Goal: Information Seeking & Learning: Learn about a topic

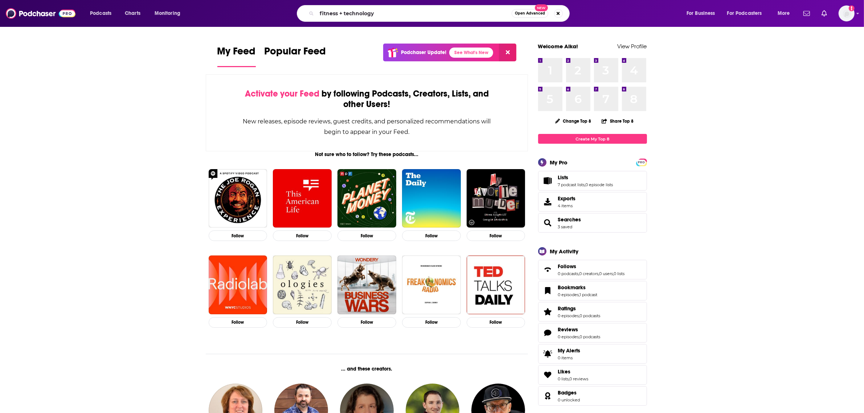
type input "fitness + technology"
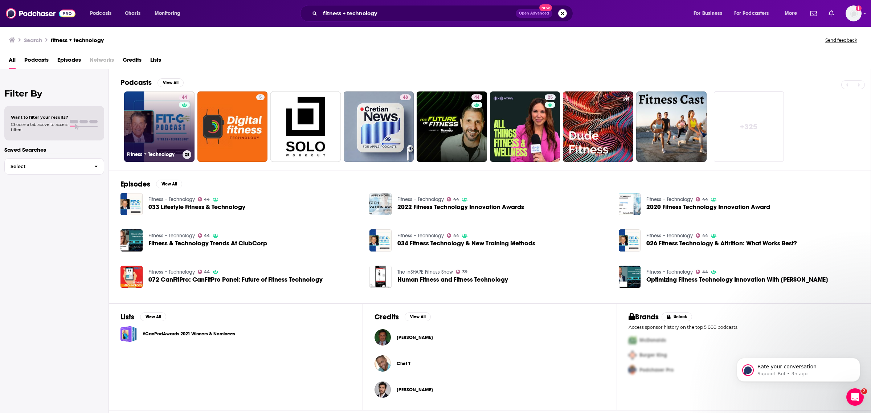
click at [142, 144] on link "44 Fitness + Technology" at bounding box center [159, 126] width 70 height 70
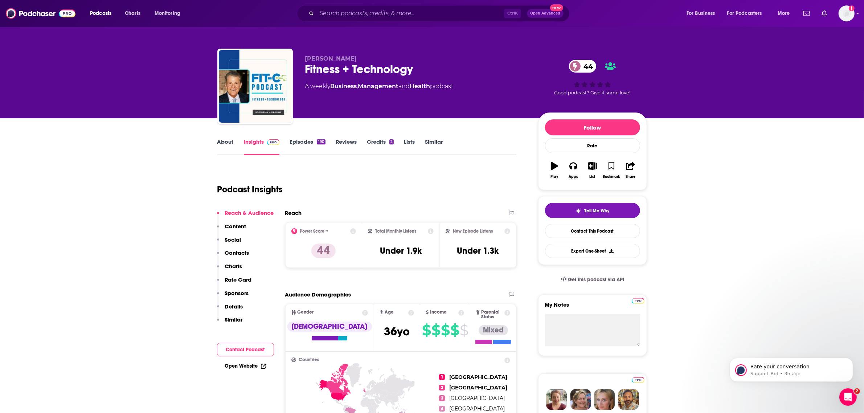
click at [389, 174] on div "Podcast Insights" at bounding box center [364, 185] width 294 height 37
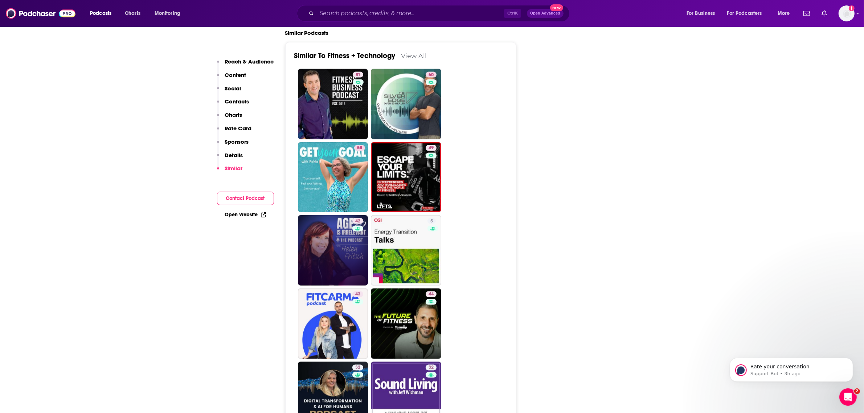
scroll to position [1239, 0]
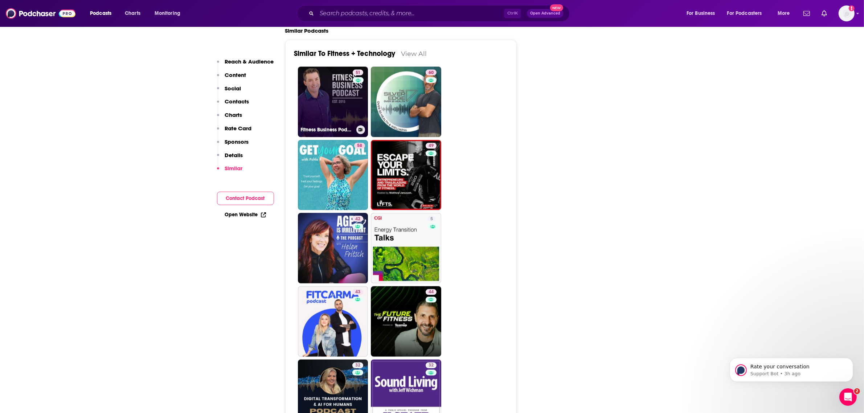
click at [330, 71] on link "51 Fitness Business Podcast: Leadership, Innovation, and Profit" at bounding box center [333, 102] width 70 height 70
type input "[URL][DOMAIN_NAME]"
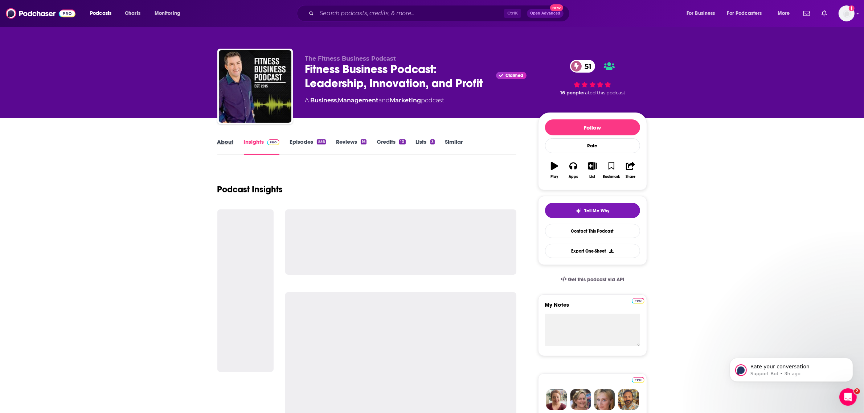
click at [239, 140] on div "About" at bounding box center [230, 146] width 27 height 17
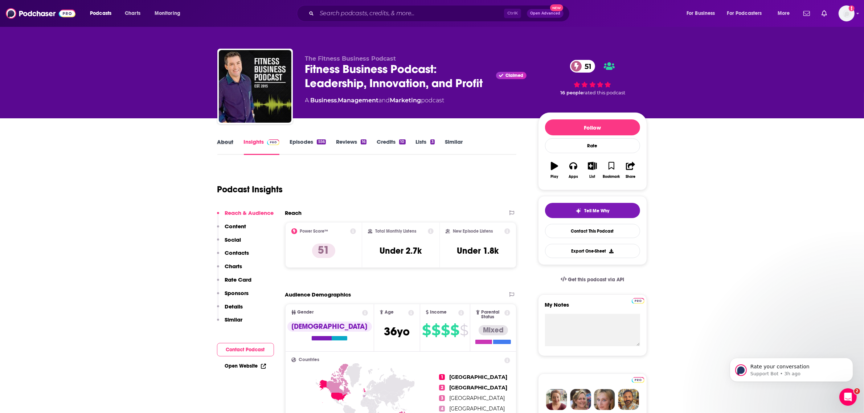
click at [239, 149] on div "About" at bounding box center [230, 146] width 27 height 17
click at [223, 139] on link "About" at bounding box center [225, 146] width 16 height 17
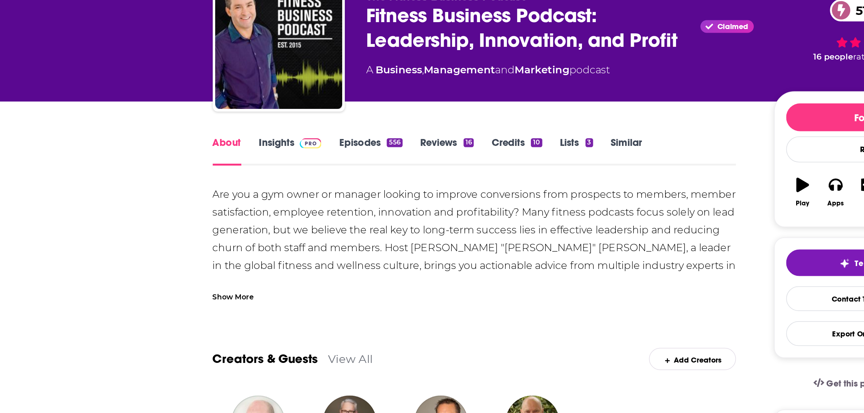
click at [232, 186] on div "Are you a gym owner or manager looking to improve conversions from prospects to…" at bounding box center [367, 390] width 300 height 447
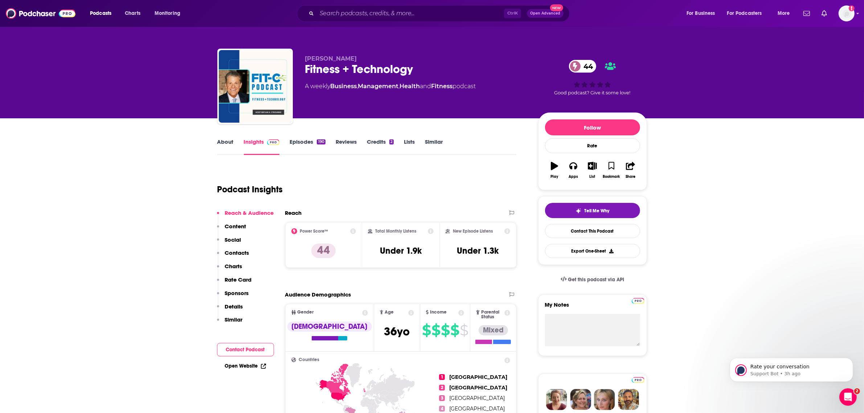
type input "[URL][DOMAIN_NAME]"
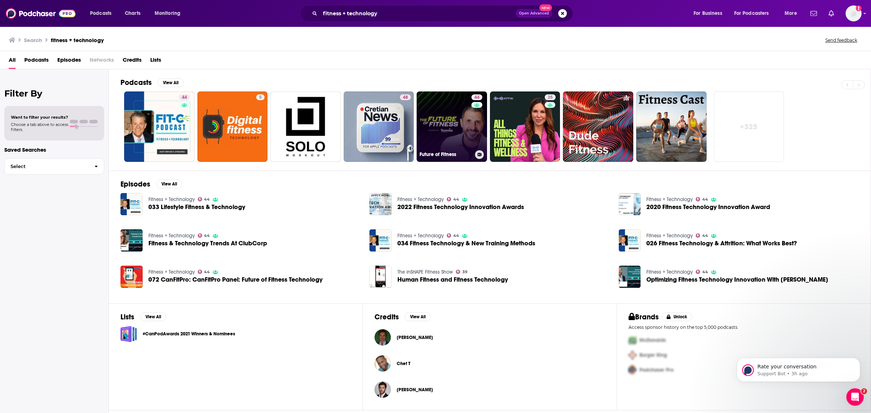
click at [452, 120] on link "44 Future of Fitness" at bounding box center [452, 126] width 70 height 70
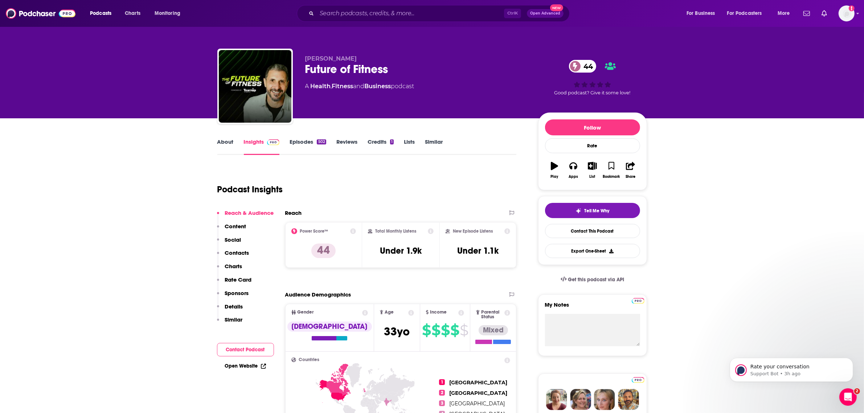
click at [231, 147] on link "About" at bounding box center [225, 146] width 16 height 17
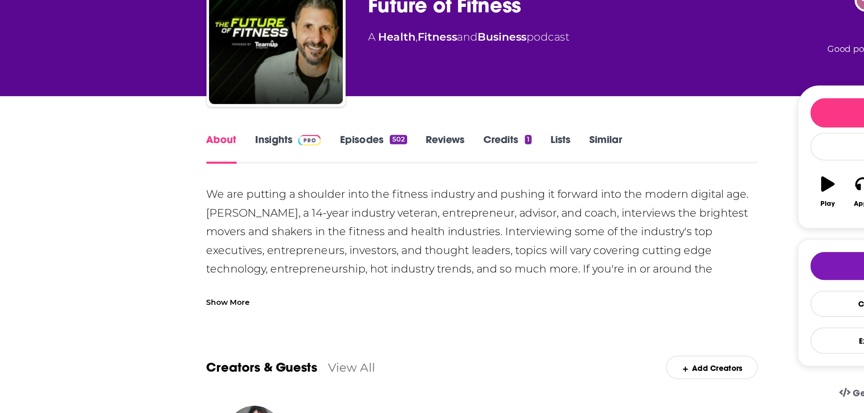
click at [229, 227] on div "Show More" at bounding box center [229, 229] width 24 height 7
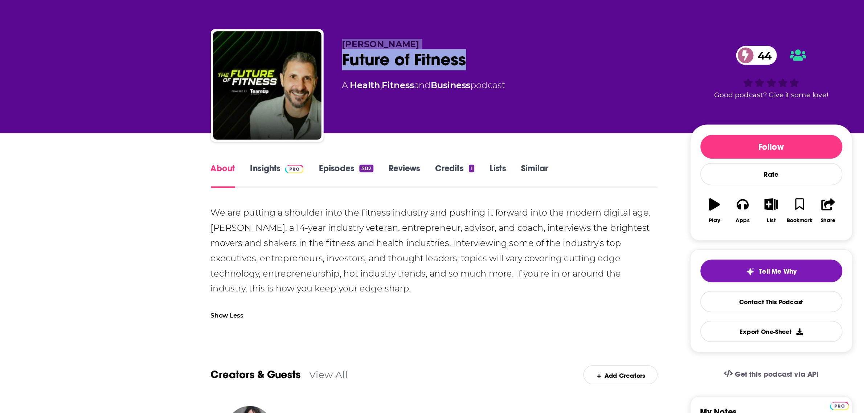
drag, startPoint x: 390, startPoint y: 70, endPoint x: 290, endPoint y: 66, distance: 100.3
click at [290, 66] on div "[PERSON_NAME] Future of Fitness 44 A Health , Fitness and Business podcast 44 G…" at bounding box center [432, 88] width 430 height 78
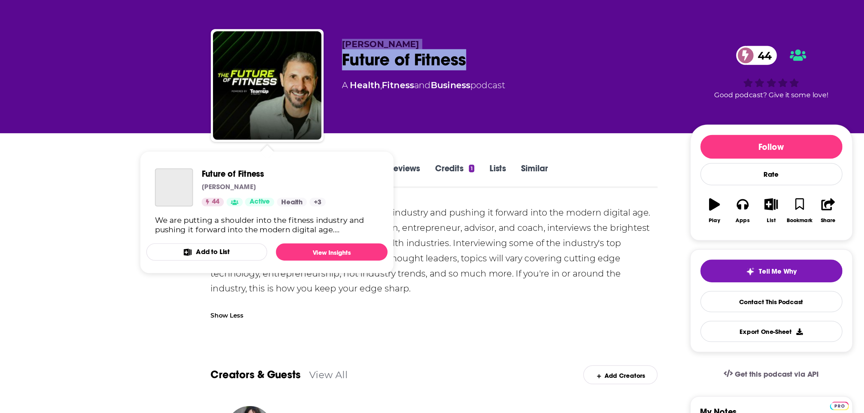
click at [327, 70] on div "Future of Fitness 44" at bounding box center [415, 69] width 221 height 14
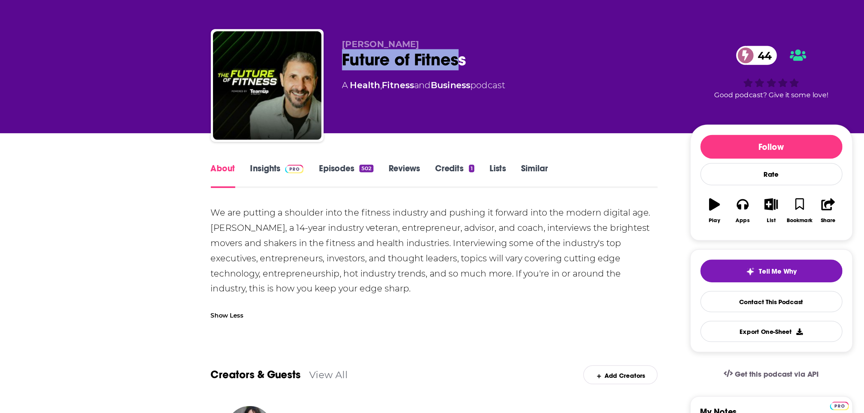
drag, startPoint x: 333, startPoint y: 72, endPoint x: 387, endPoint y: 75, distance: 54.2
click at [387, 75] on div "[PERSON_NAME] Future of Fitness 44 A Health , Fitness and Business podcast 44 G…" at bounding box center [432, 88] width 430 height 78
click at [395, 73] on div "Future of Fitness 44" at bounding box center [415, 69] width 221 height 14
drag, startPoint x: 395, startPoint y: 73, endPoint x: 305, endPoint y: 73, distance: 90.0
click at [305, 73] on div "[PERSON_NAME] Future of Fitness 44 A Health , Fitness and Business podcast 44 G…" at bounding box center [432, 88] width 430 height 78
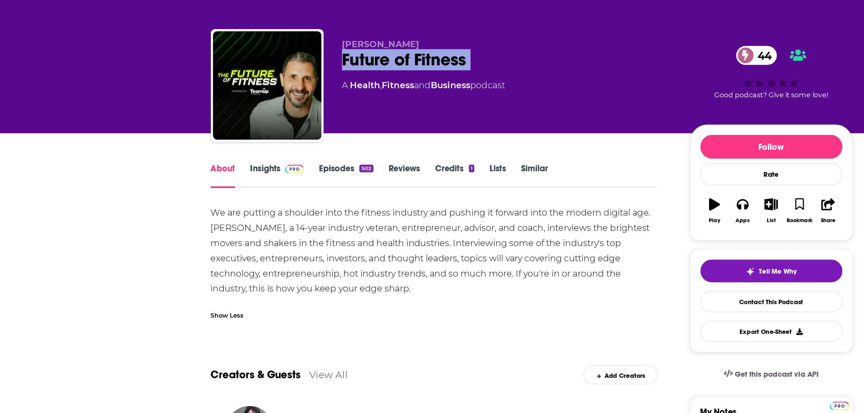
copy div "Future of Fitness 44"
click at [266, 143] on span at bounding box center [272, 141] width 16 height 7
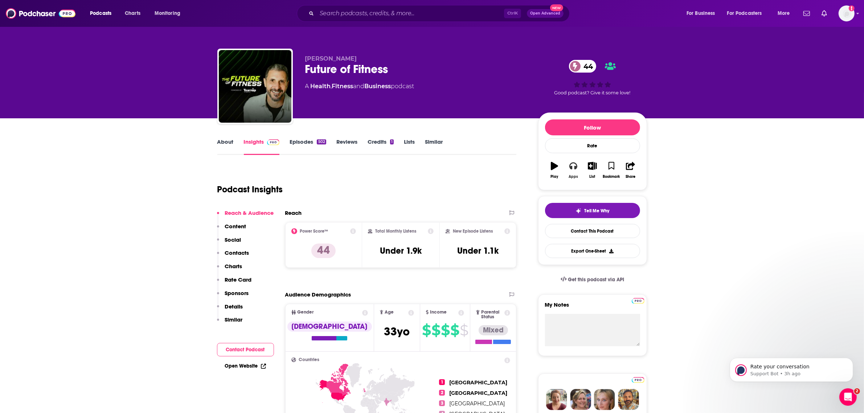
click at [575, 179] on div "Apps" at bounding box center [573, 177] width 9 height 4
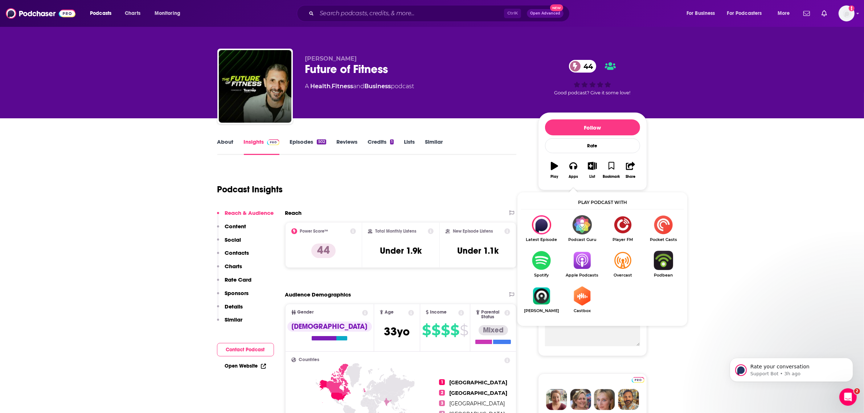
click at [582, 273] on span "Apple Podcasts" at bounding box center [582, 275] width 41 height 5
